Goal: Find specific page/section: Find specific page/section

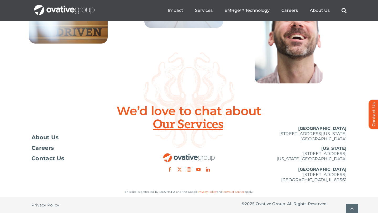
scroll to position [1935, 0]
click at [334, 128] on u "[GEOGRAPHIC_DATA]" at bounding box center [323, 128] width 48 height 5
click at [46, 148] on span "Careers" at bounding box center [43, 148] width 22 height 5
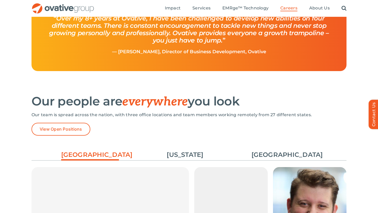
scroll to position [689, 0]
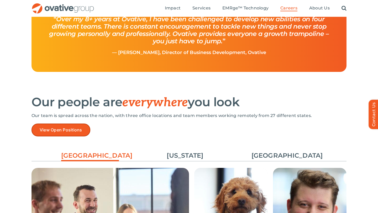
click at [41, 135] on link "View Open Positions" at bounding box center [61, 130] width 59 height 13
